Goal: Book appointment/travel/reservation

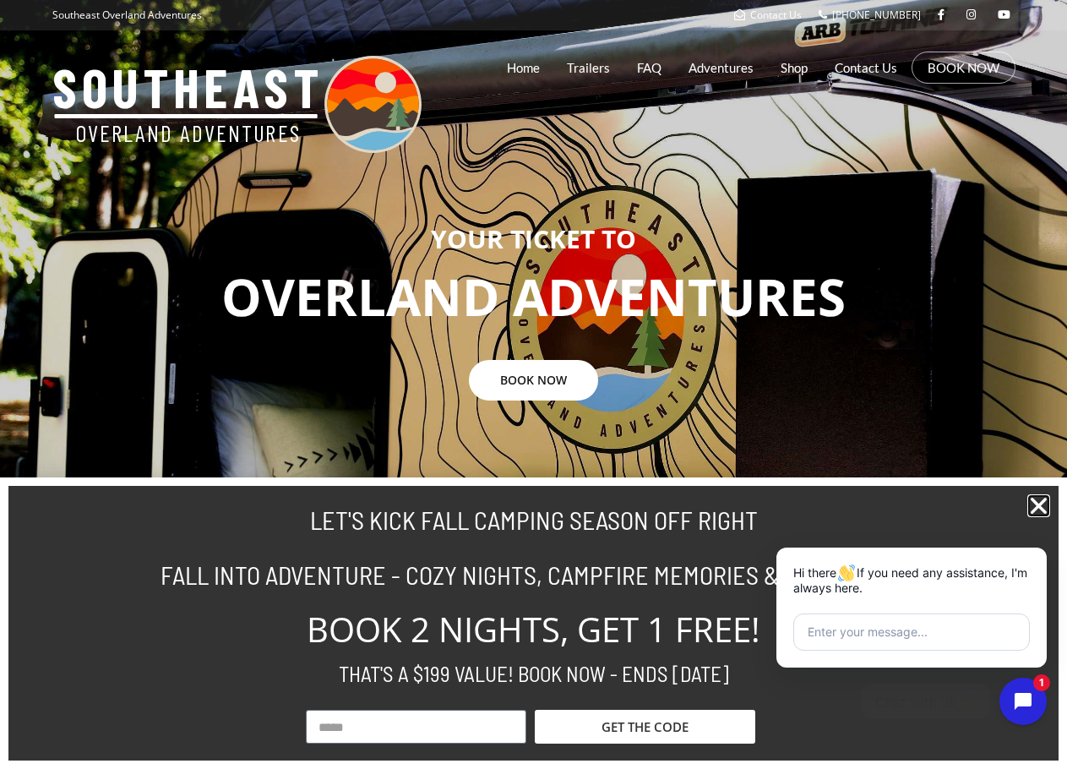
click at [1042, 499] on icon "Close" at bounding box center [1038, 505] width 23 height 23
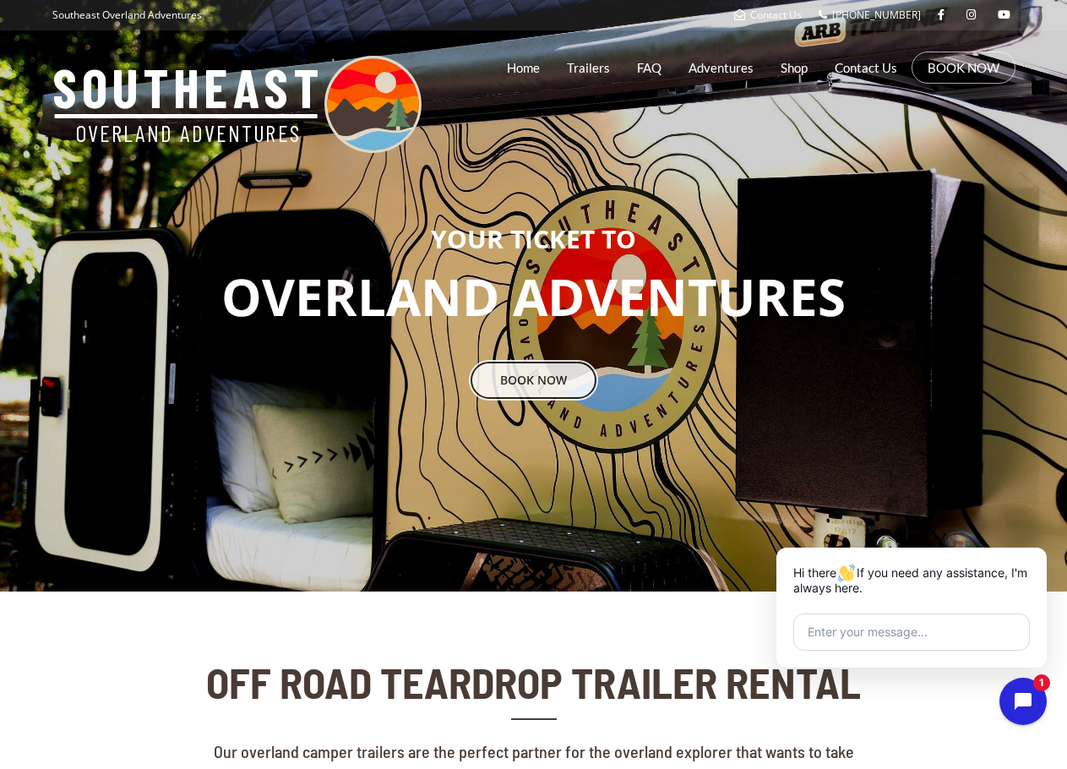
click at [536, 382] on link "BOOK NOW" at bounding box center [533, 380] width 129 height 41
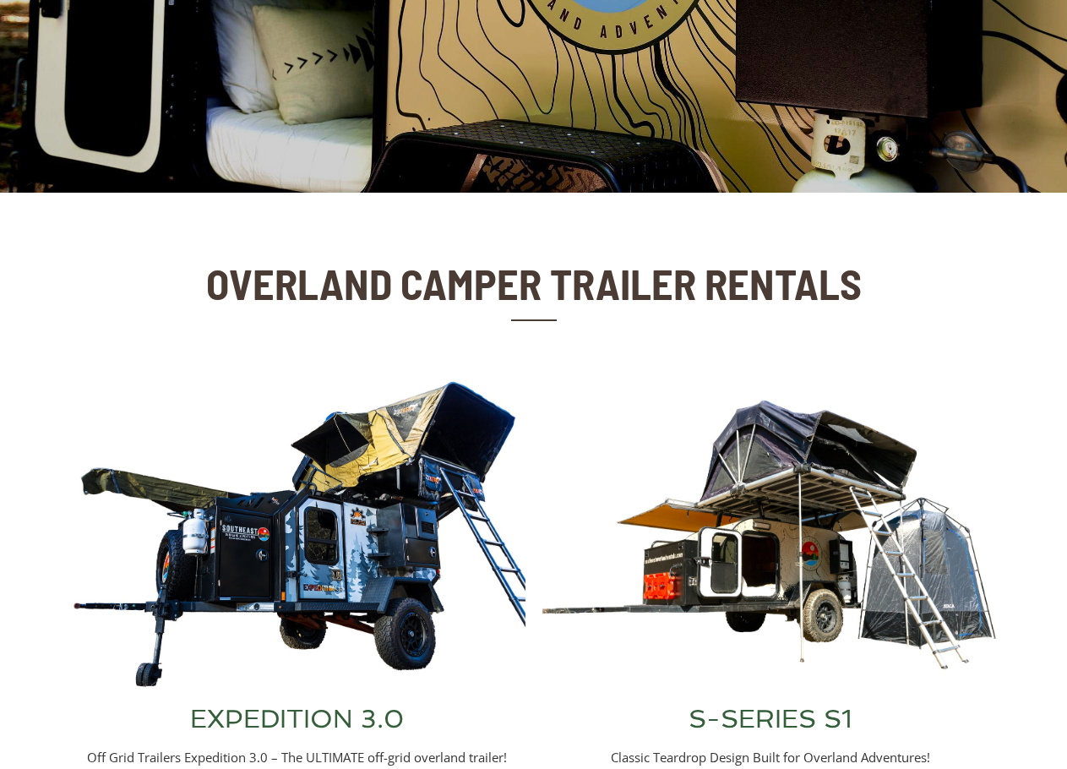
scroll to position [422, 0]
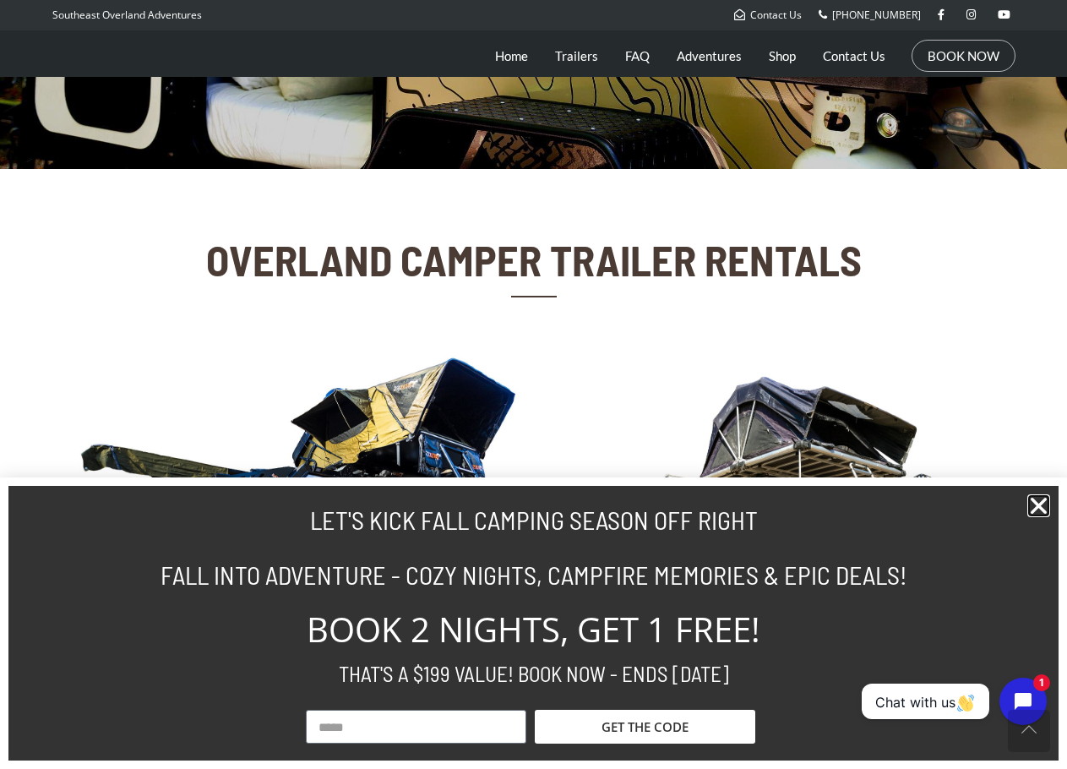
click at [1033, 499] on icon "Close" at bounding box center [1038, 505] width 23 height 23
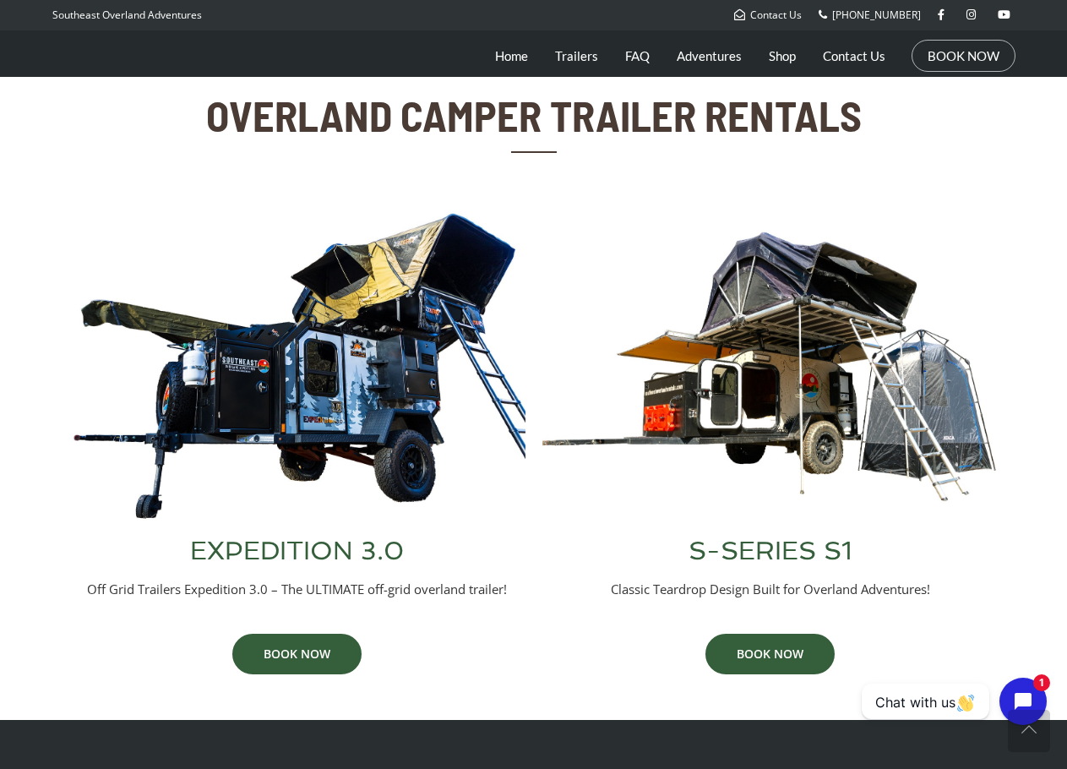
scroll to position [591, 0]
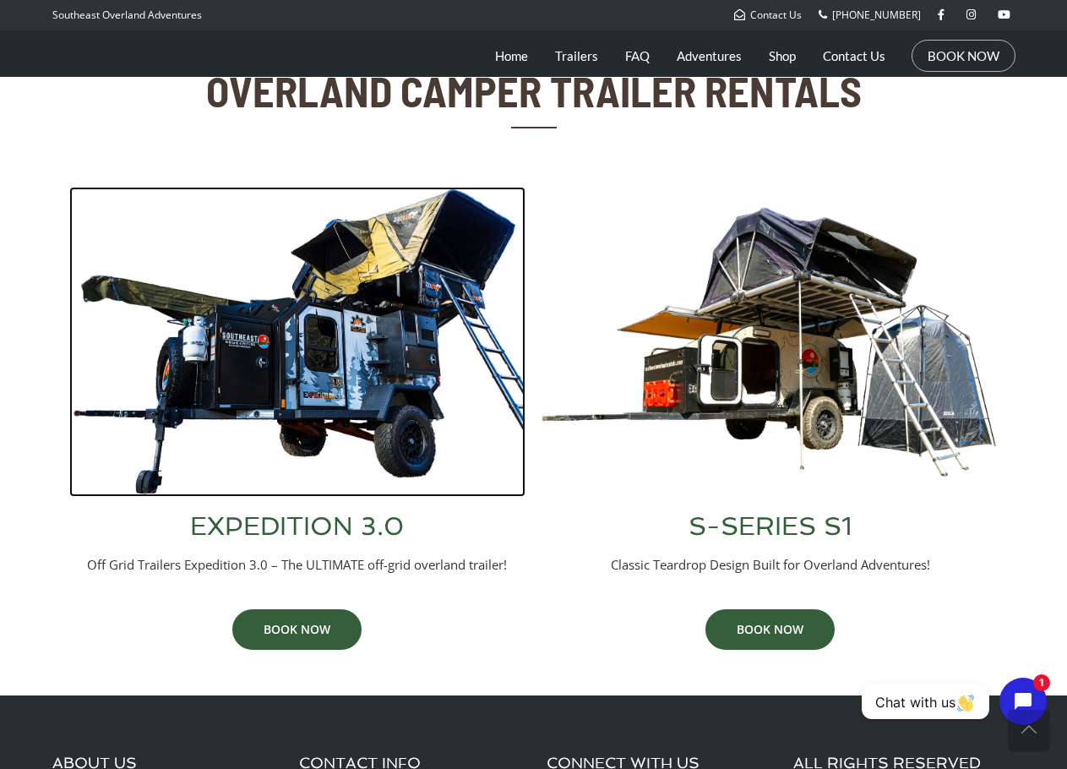
click at [378, 378] on img at bounding box center [297, 342] width 456 height 310
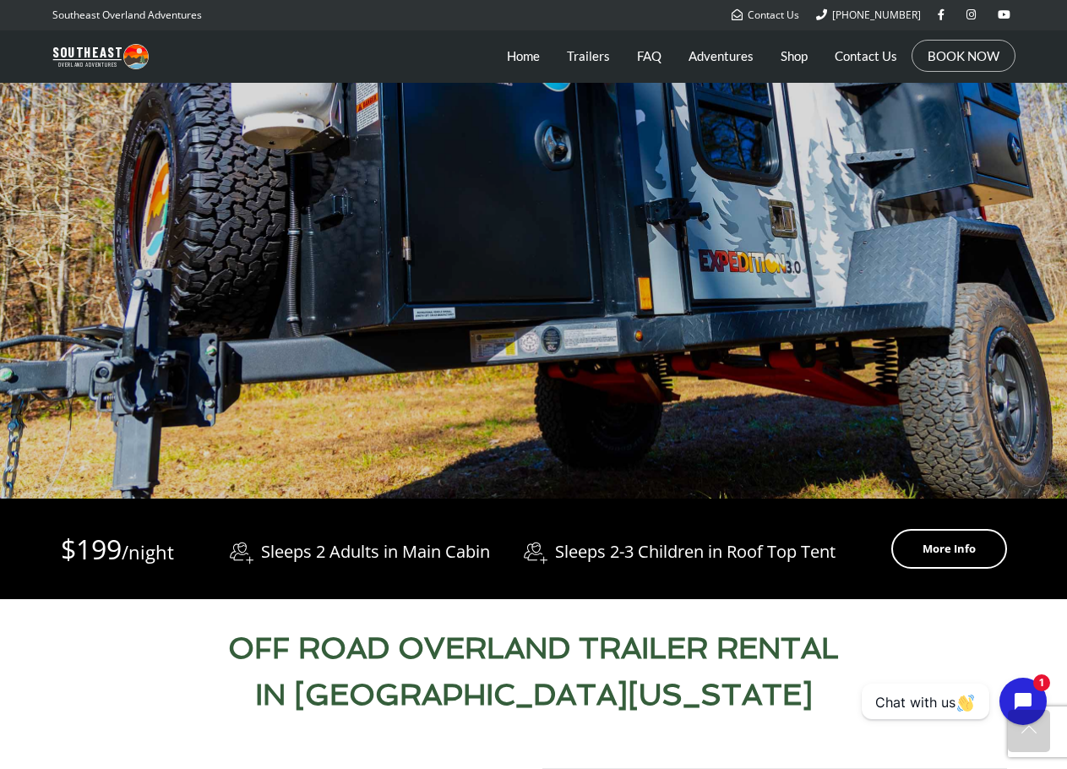
scroll to position [253, 0]
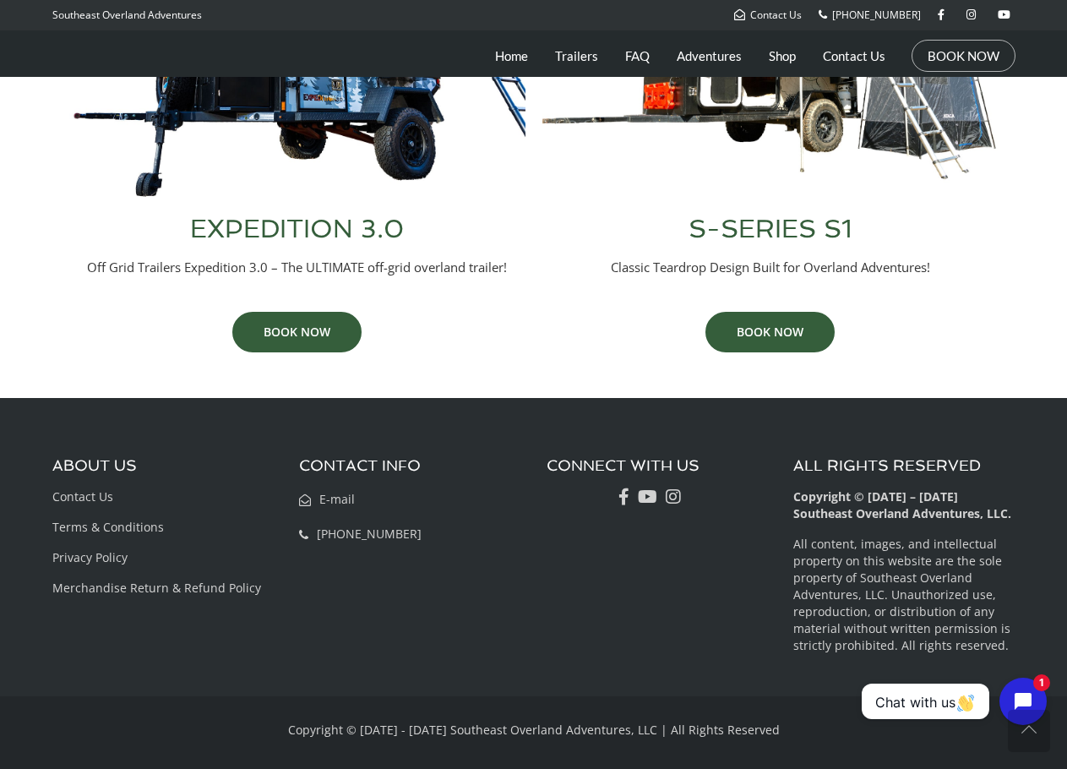
scroll to position [551, 0]
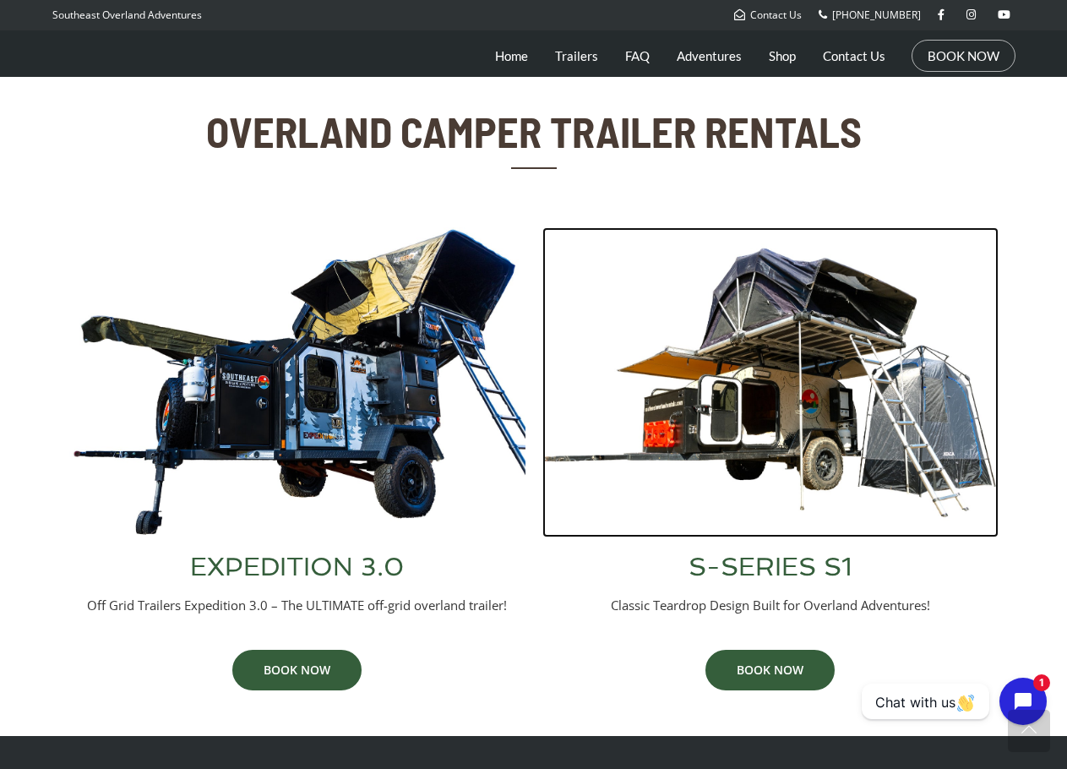
click at [740, 428] on img at bounding box center [770, 382] width 456 height 310
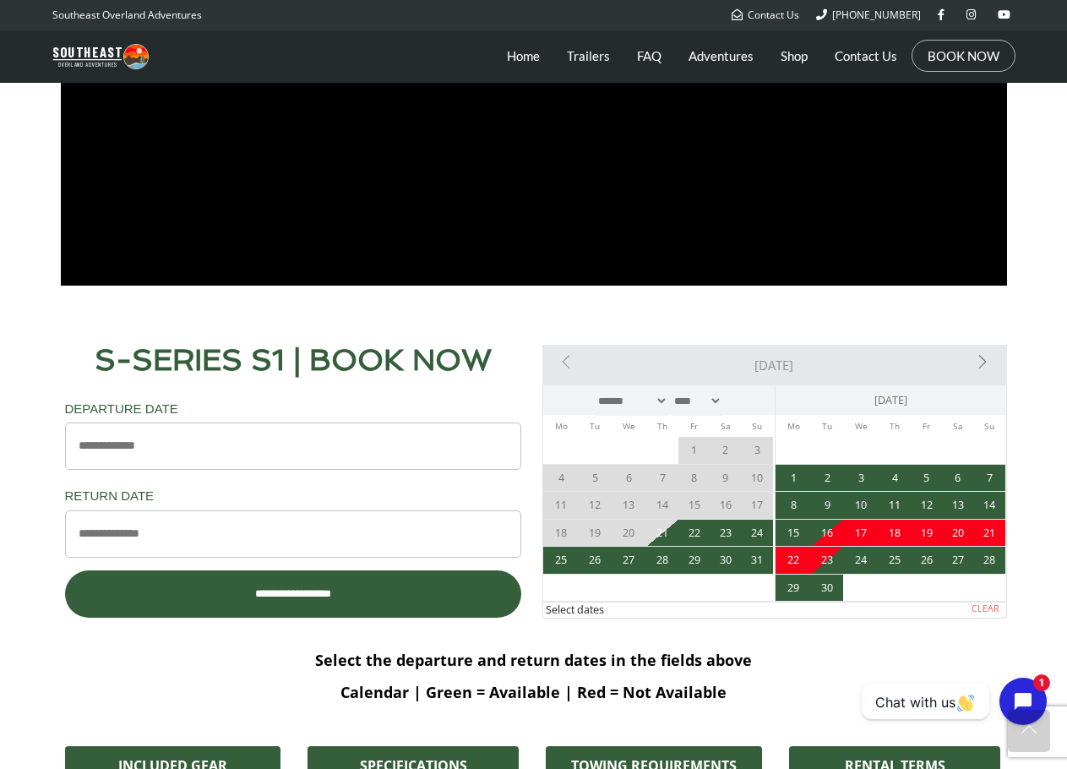
scroll to position [1267, 0]
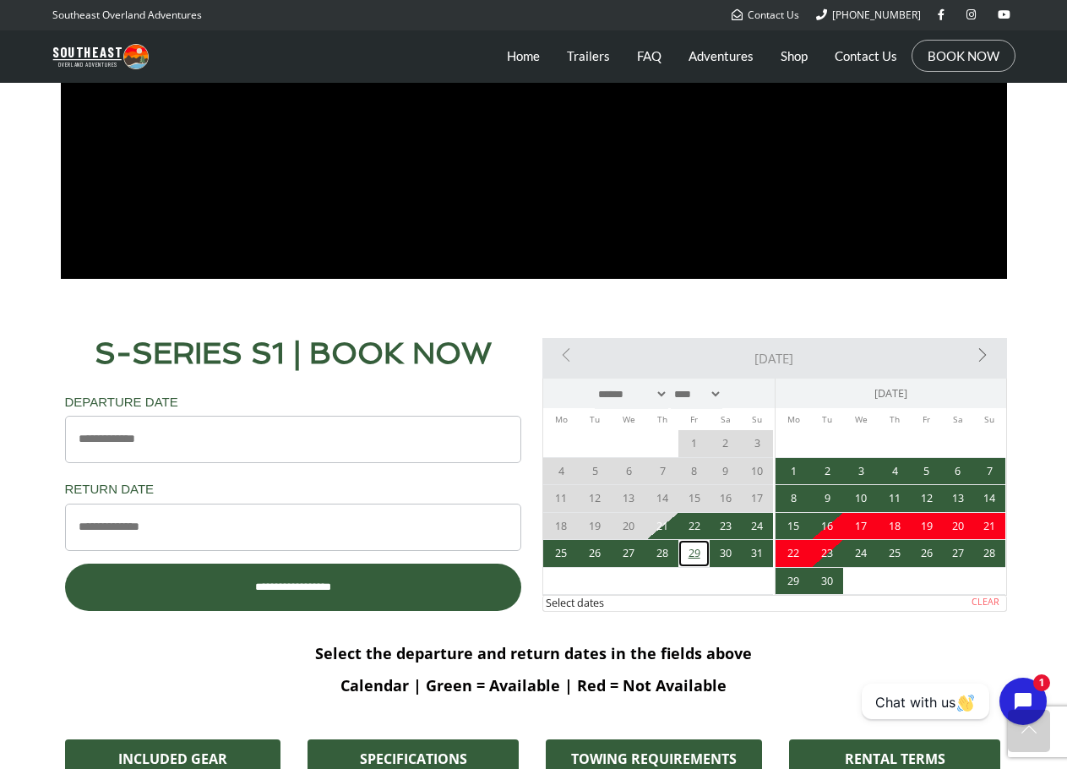
click at [692, 555] on link "29" at bounding box center [693, 553] width 31 height 27
type input "**********"
click at [752, 559] on link "31" at bounding box center [757, 553] width 31 height 27
type input "**********"
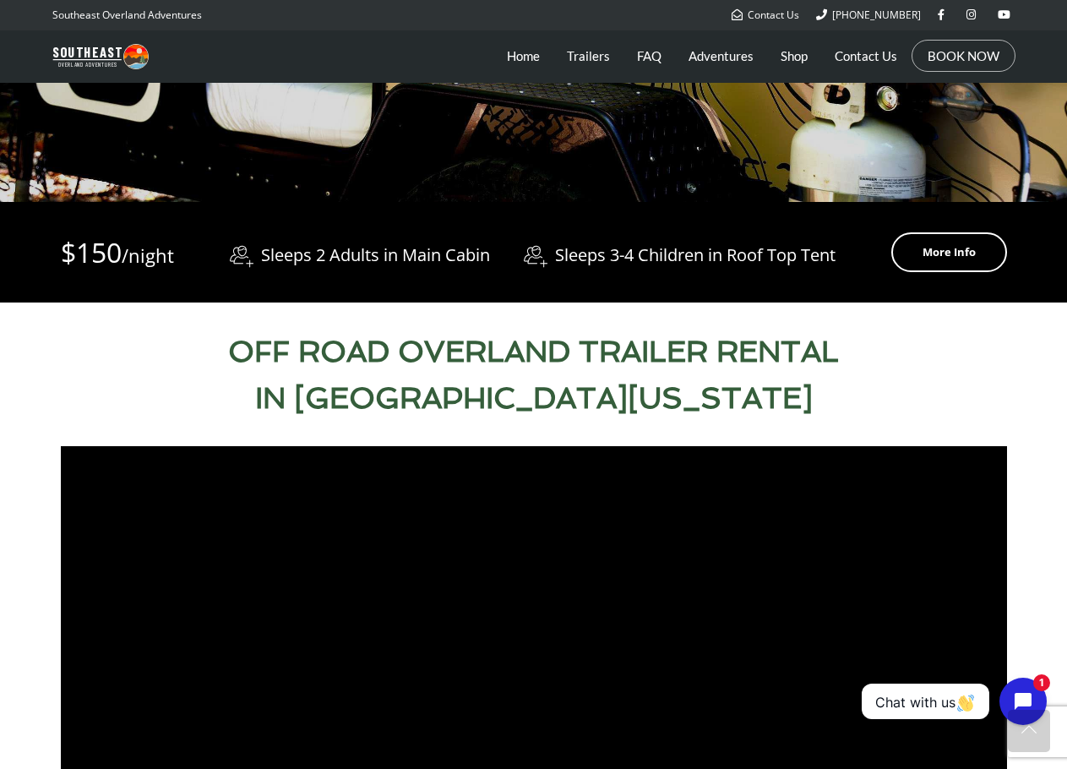
scroll to position [338, 0]
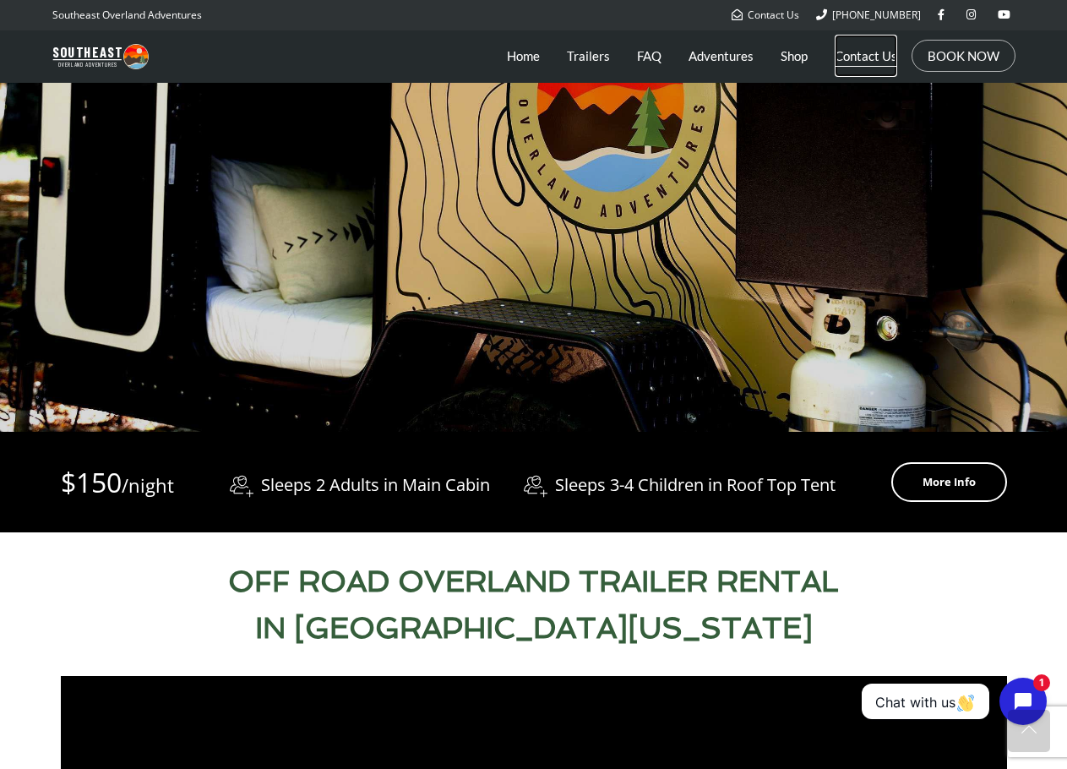
click at [865, 53] on link "Contact Us" at bounding box center [865, 56] width 62 height 42
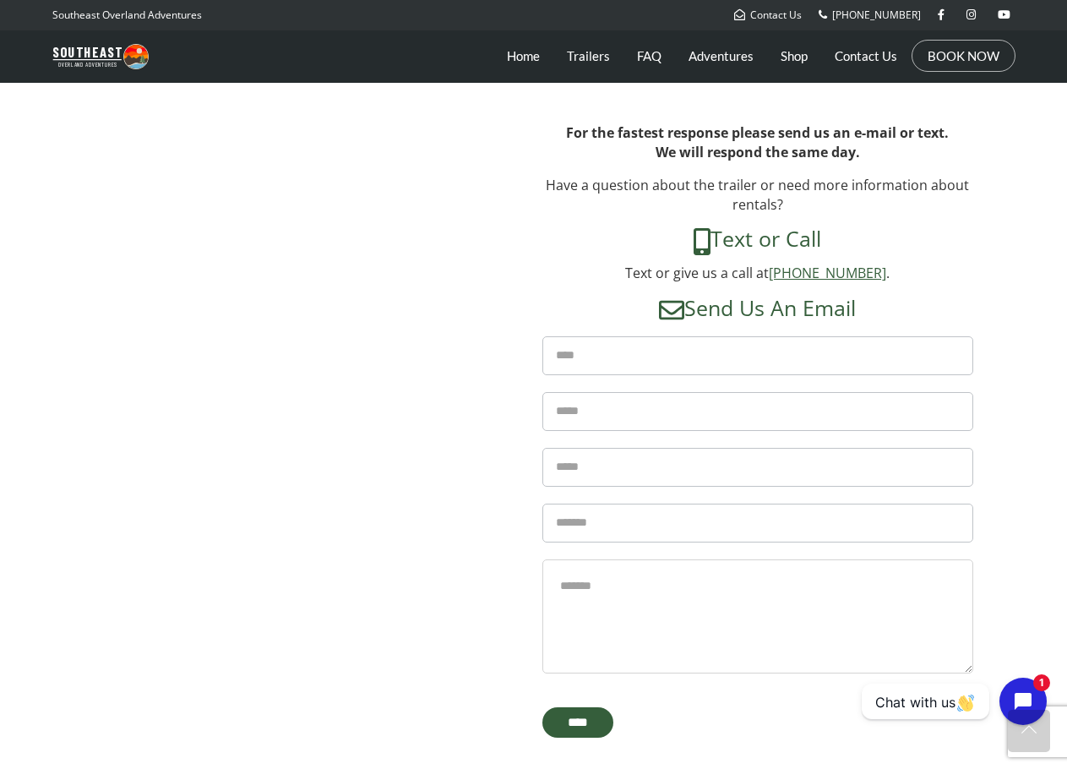
scroll to position [507, 0]
